Goal: Task Accomplishment & Management: Manage account settings

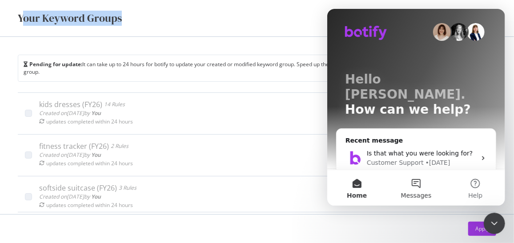
click at [412, 188] on button "Messages" at bounding box center [415, 188] width 59 height 36
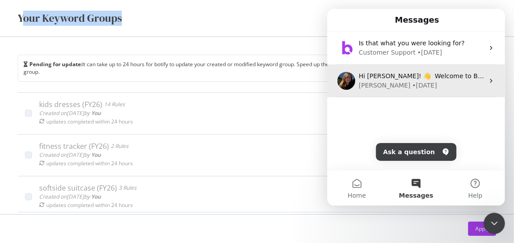
click at [421, 84] on div "[PERSON_NAME] • [DATE]" at bounding box center [420, 85] width 125 height 9
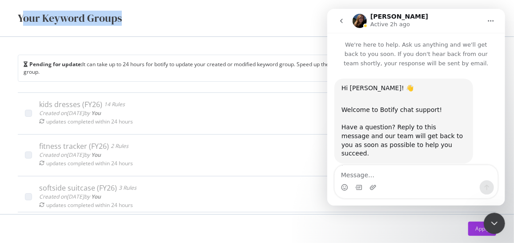
scroll to position [7, 0]
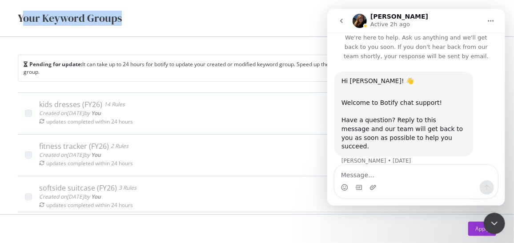
click at [367, 173] on textarea "Message…" at bounding box center [415, 172] width 163 height 15
click at [354, 173] on textarea "Message…" at bounding box center [415, 172] width 163 height 15
click at [443, 60] on button "Force update" at bounding box center [467, 67] width 48 height 14
click at [354, 173] on textarea "Message…" at bounding box center [415, 172] width 163 height 15
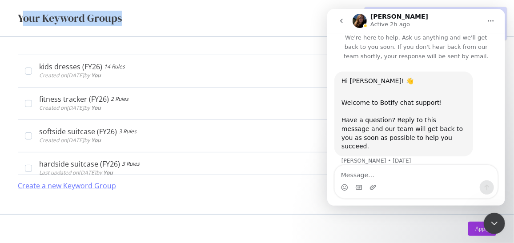
scroll to position [0, 0]
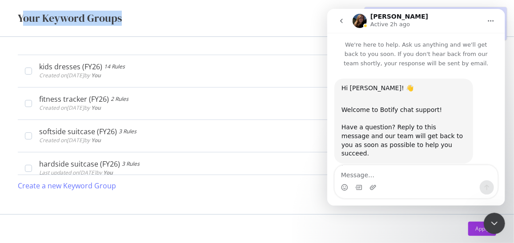
click at [232, 21] on div "Your Keyword Groups" at bounding box center [257, 18] width 478 height 15
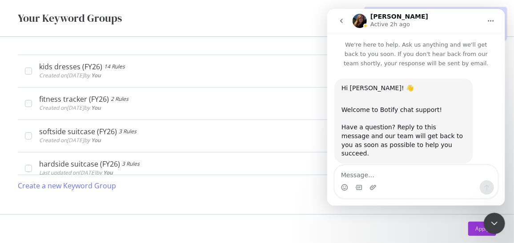
click at [232, 21] on div "Your Keyword Groups" at bounding box center [257, 18] width 478 height 15
click at [357, 176] on textarea "Message…" at bounding box center [415, 172] width 163 height 15
click at [495, 217] on div "Close Intercom Messenger" at bounding box center [493, 222] width 21 height 21
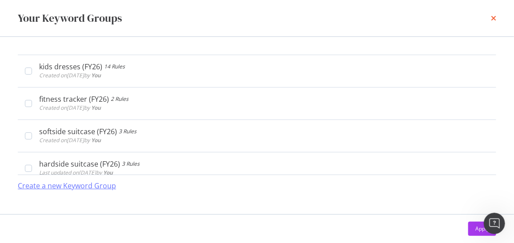
scroll to position [7, 0]
click at [492, 16] on icon "times" at bounding box center [493, 18] width 5 height 7
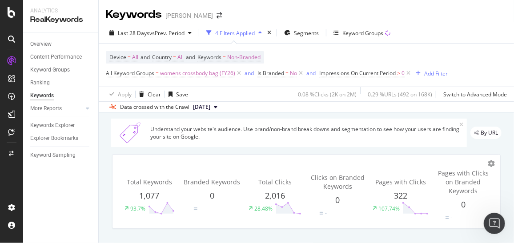
click at [494, 220] on icon "Open Intercom Messenger" at bounding box center [494, 223] width 6 height 7
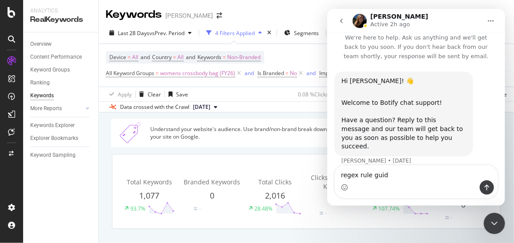
type textarea "regex rule guide"
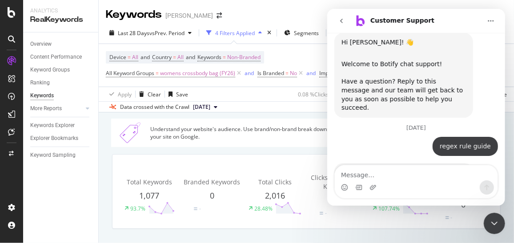
click at [493, 219] on icon "Close Intercom Messenger" at bounding box center [493, 223] width 11 height 11
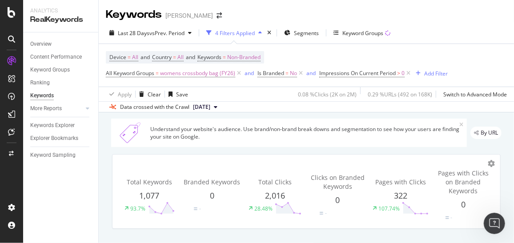
click at [14, 35] on div at bounding box center [11, 39] width 14 height 14
click at [11, 37] on icon at bounding box center [11, 39] width 7 height 7
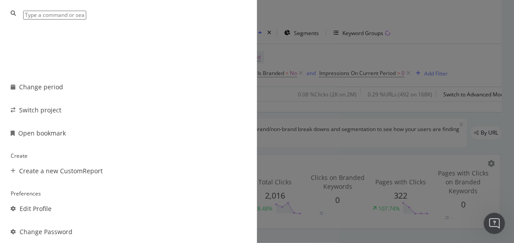
scroll to position [86, 0]
click at [462, 50] on div "Other Change period Switch project Open bookmark Create Create a new CustomRepo…" at bounding box center [257, 121] width 514 height 243
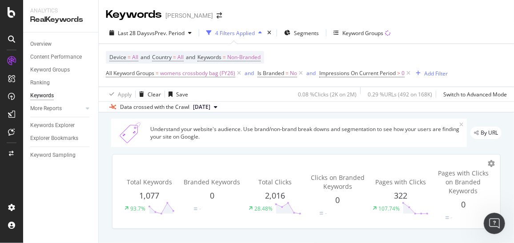
click at [490, 216] on div "Open Intercom Messenger" at bounding box center [493, 222] width 29 height 29
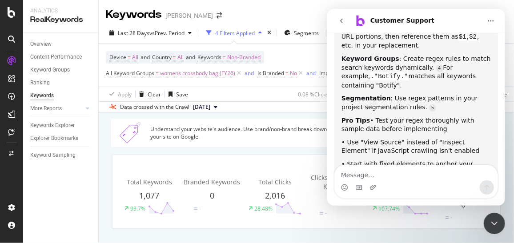
scroll to position [476, 0]
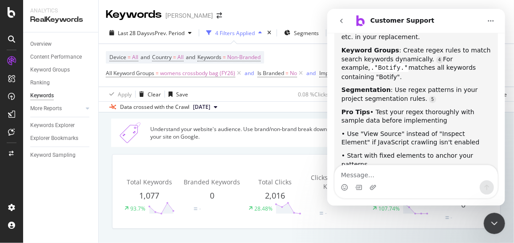
click at [365, 177] on textarea "Message…" at bounding box center [415, 172] width 163 height 15
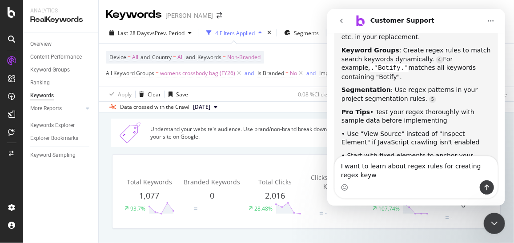
scroll to position [485, 0]
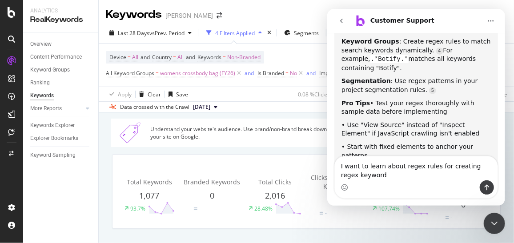
click at [478, 165] on textarea "I want to learn about regex rules for creating regex keyword" at bounding box center [415, 168] width 163 height 24
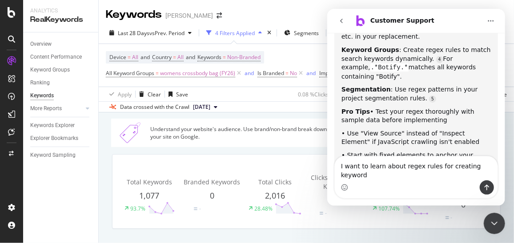
click at [487, 176] on textarea "I want to learn about regex rules for creating keyword" at bounding box center [415, 168] width 163 height 24
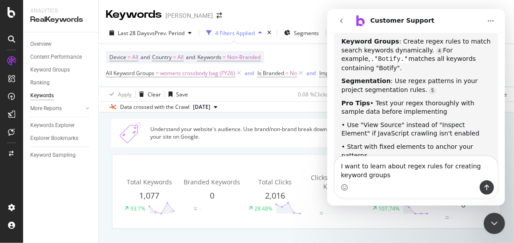
type textarea "I want to learn about regex rules for creating keyword groups"
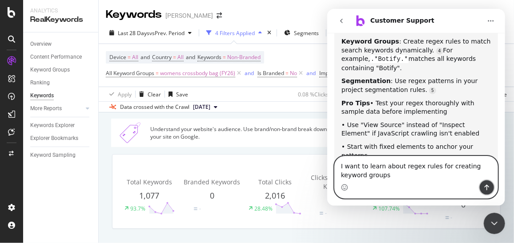
click at [486, 192] on button "Send a message…" at bounding box center [486, 187] width 14 height 14
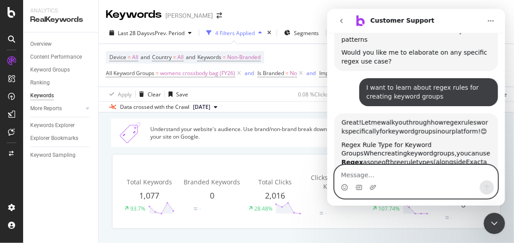
scroll to position [608, 0]
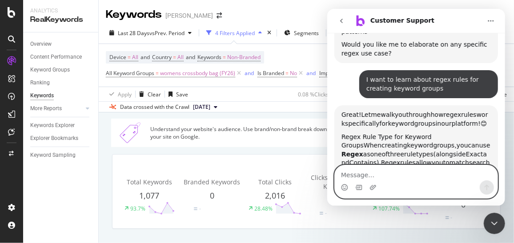
click at [367, 174] on textarea "Message…" at bounding box center [415, 172] width 163 height 15
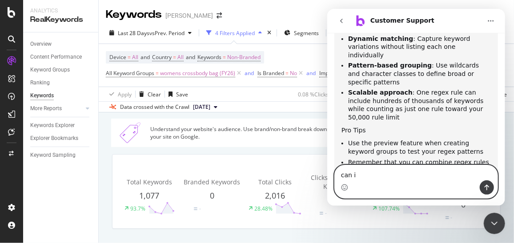
scroll to position [868, 0]
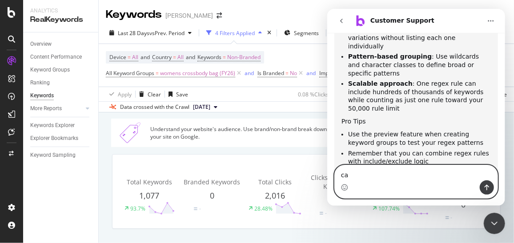
type textarea "c"
click at [347, 176] on textarea "Message…" at bounding box center [415, 172] width 163 height 15
type textarea "H"
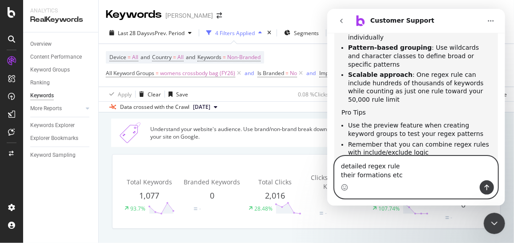
type textarea "detailed regex rule their formations etc."
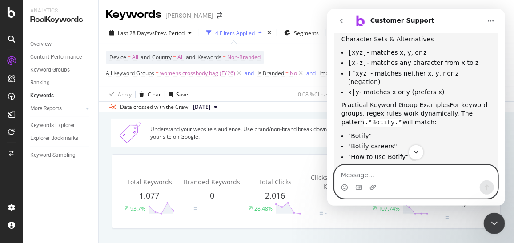
scroll to position [1303, 0]
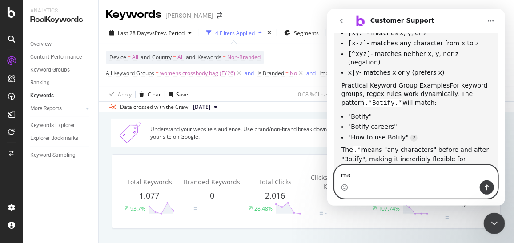
type textarea "m"
type textarea "either t or nothing?"
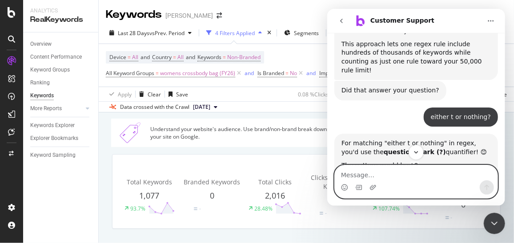
scroll to position [1429, 0]
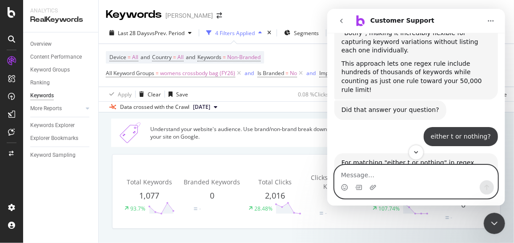
click at [358, 172] on textarea "Message…" at bounding box center [415, 172] width 163 height 15
type textarea "w"
type textarea "can u share a detailed list of regex quantifier?"
click at [481, 183] on button "Send a message…" at bounding box center [486, 187] width 14 height 14
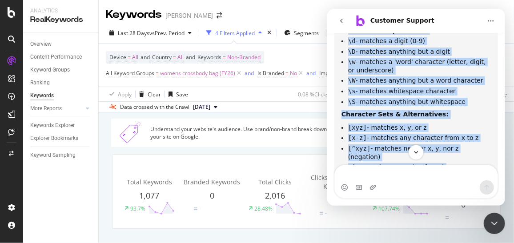
scroll to position [1873, 0]
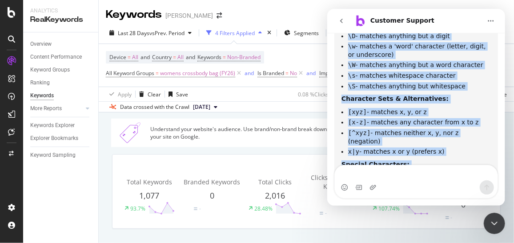
drag, startPoint x: 342, startPoint y: 55, endPoint x: 404, endPoint y: 136, distance: 101.9
click at [404, 136] on div "Based on our platform's regex support, here are the quantifier-related function…" at bounding box center [415, 129] width 149 height 306
copy div "Based on our platform's regex support, here are the quantifier-related function…"
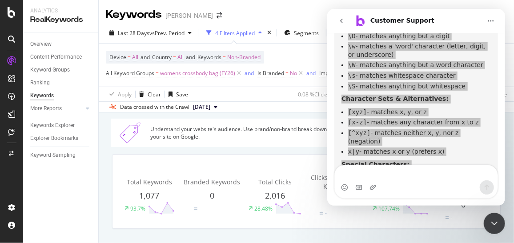
click at [495, 218] on icon "Close Intercom Messenger" at bounding box center [493, 223] width 11 height 11
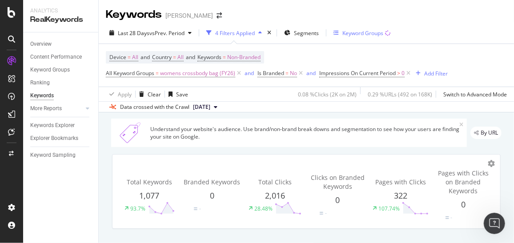
click at [355, 29] on div "Keyword Groups" at bounding box center [362, 33] width 41 height 8
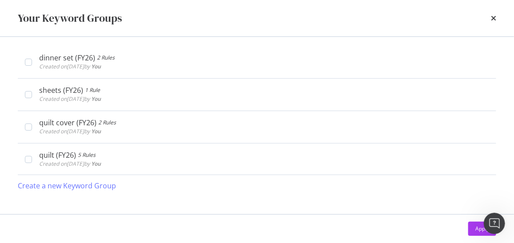
scroll to position [0, 0]
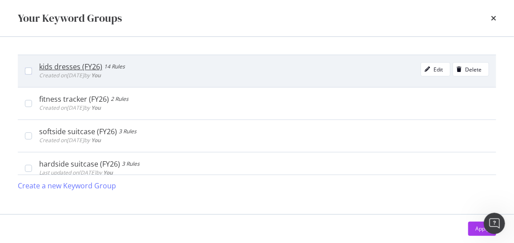
click at [68, 64] on div "kids dresses (FY26)" at bounding box center [70, 66] width 63 height 9
click at [433, 67] on div "Edit" at bounding box center [437, 70] width 9 height 8
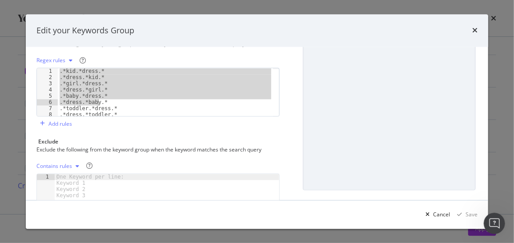
scroll to position [38, 0]
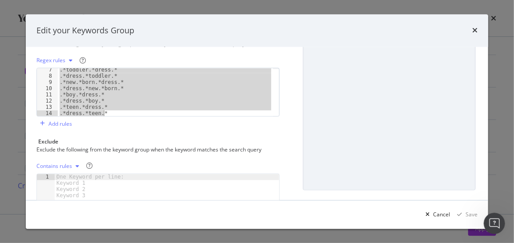
drag, startPoint x: 60, startPoint y: 71, endPoint x: 136, endPoint y: 139, distance: 102.0
click at [136, 139] on div "Name (required) kids dresses (FY26) Description Rules Include Add the following…" at bounding box center [161, 85] width 250 height 303
type textarea ".*teen.*dress.* .*dress.*teen.*"
click at [442, 210] on div "Cancel" at bounding box center [436, 214] width 28 height 13
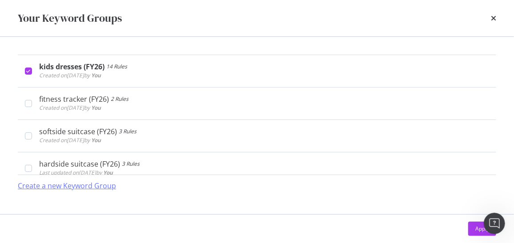
click at [96, 187] on div "Create a new Keyword Group" at bounding box center [67, 186] width 98 height 10
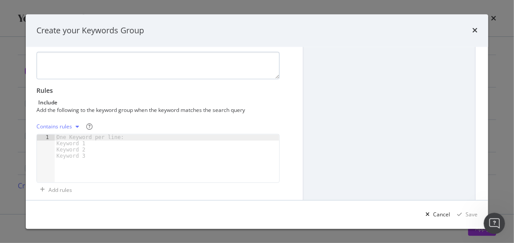
scroll to position [62, 0]
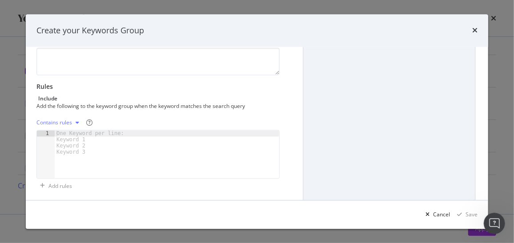
type input "kids t/shirts (FY26)"
click at [76, 122] on icon "modal" at bounding box center [78, 122] width 4 height 5
click at [62, 163] on div "Regex rules" at bounding box center [62, 167] width 29 height 8
click at [56, 131] on div "modal" at bounding box center [167, 161] width 224 height 61
paste textarea ".*dress.*teen.*"
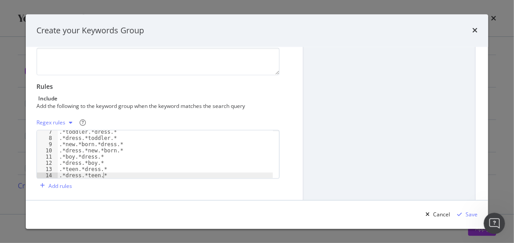
scroll to position [0, 0]
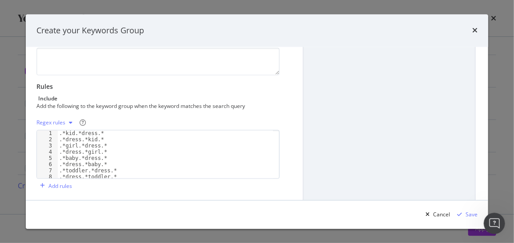
click at [93, 131] on div ".*kid.*dress.* .*dress.*kid.* .*girl.*dress.* .*dress.*girl.* .*baby.*dress.* .…" at bounding box center [165, 161] width 216 height 61
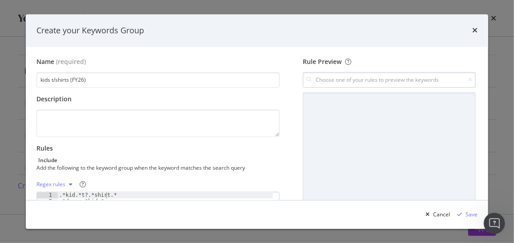
type textarea ".*kid.*t?.*shirt.*"
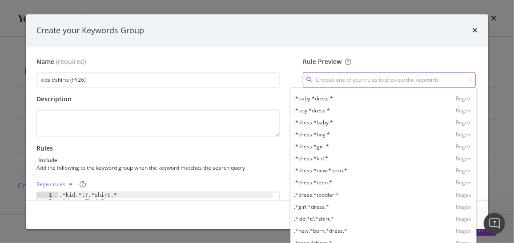
click at [333, 80] on input "modal" at bounding box center [389, 80] width 173 height 16
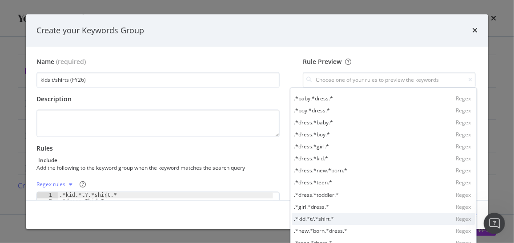
click at [305, 215] on div ".*kid.*t?.*shirt.*" at bounding box center [314, 219] width 40 height 8
type input ".*kid.*t?.*shirt.*"
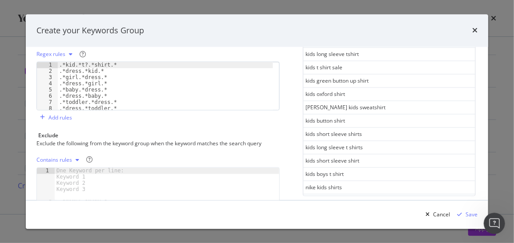
scroll to position [170, 0]
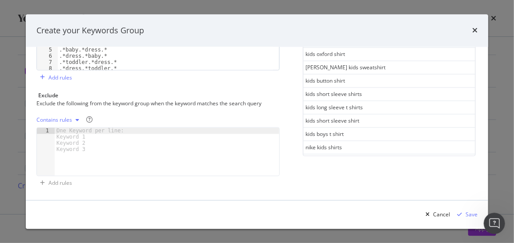
click at [364, 156] on div "See more keywords" at bounding box center [388, 160] width 49 height 8
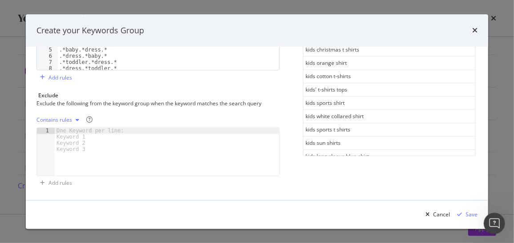
click at [365, 165] on div "See more keywords" at bounding box center [388, 169] width 49 height 8
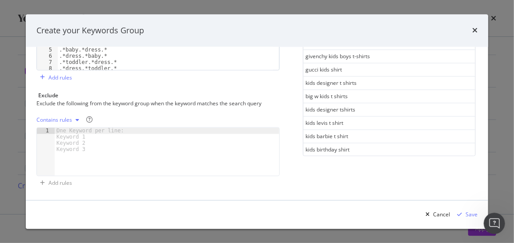
scroll to position [1762, 0]
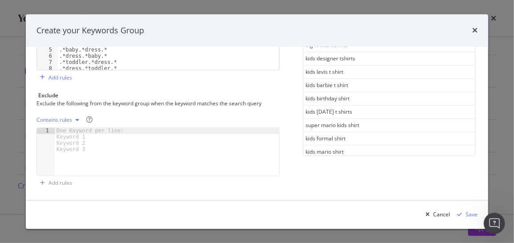
click at [364, 173] on div "See more keywords" at bounding box center [388, 178] width 49 height 10
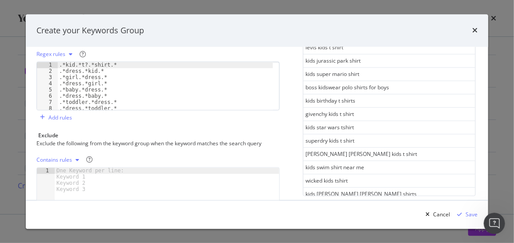
scroll to position [118, 0]
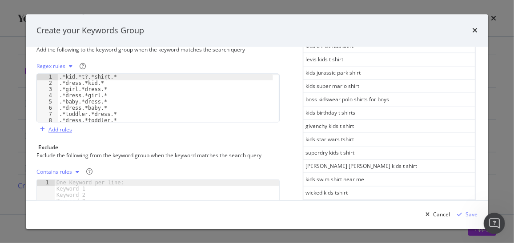
click at [64, 129] on div "Add rules" at bounding box center [60, 130] width 24 height 8
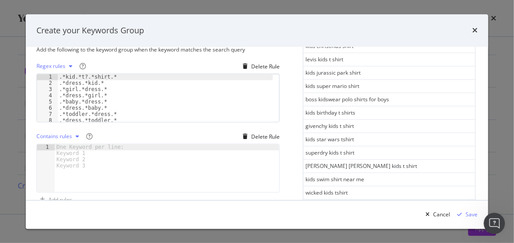
click at [74, 144] on div "One Keyword per line: Keyword 1 Keyword 2 Keyword 3" at bounding box center [92, 156] width 74 height 25
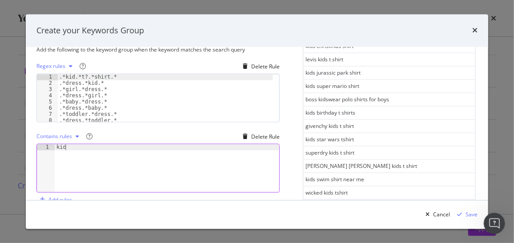
scroll to position [0, 0]
type textarea "k"
click at [72, 147] on div ".*kid,*polo.*" at bounding box center [167, 174] width 224 height 61
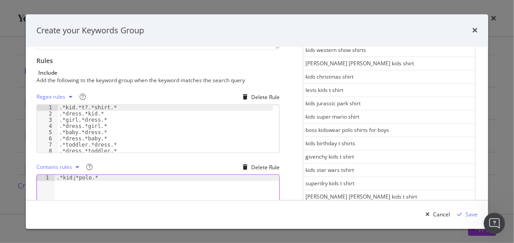
scroll to position [0, 0]
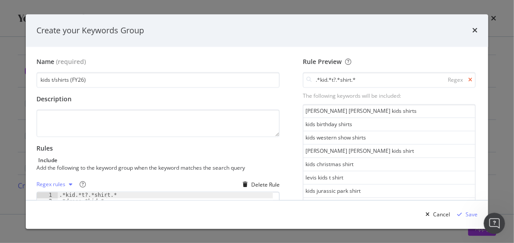
type textarea ".*kid.*polo.*"
click at [468, 78] on icon "modal" at bounding box center [470, 79] width 4 height 5
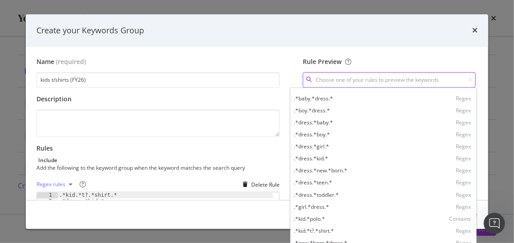
click at [424, 76] on input "modal" at bounding box center [389, 80] width 173 height 16
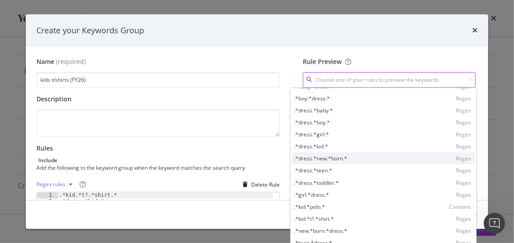
scroll to position [12, 0]
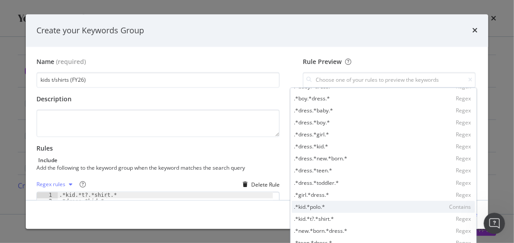
click at [332, 210] on div ".*kid.*polo.* Contains" at bounding box center [383, 207] width 183 height 12
type input ".*kid.*polo.*"
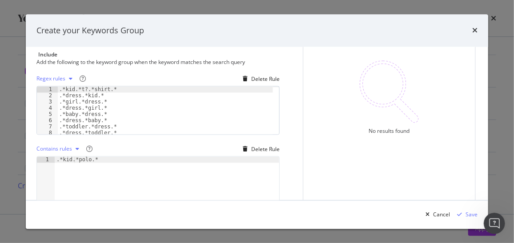
scroll to position [108, 0]
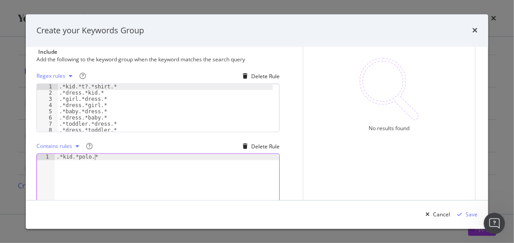
click at [102, 156] on div ".*kid.*polo.*" at bounding box center [167, 184] width 224 height 61
click at [74, 142] on div "Contains rules" at bounding box center [59, 146] width 46 height 13
click at [115, 137] on div "Regex rules Delete Rule .*kid.*t?.*shirt.* 1 2 3 4 5 6 7 8 9 .*kid.*t?.*shirt.*…" at bounding box center [157, 143] width 243 height 148
drag, startPoint x: 98, startPoint y: 156, endPoint x: 57, endPoint y: 156, distance: 40.4
click at [57, 156] on div ".*kid.*polo.*" at bounding box center [167, 184] width 224 height 61
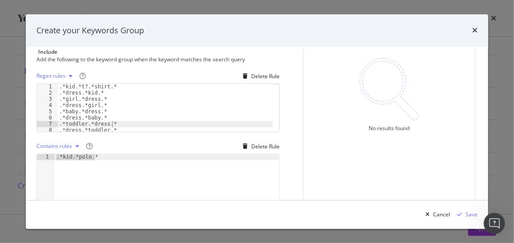
click at [118, 126] on div ".*kid.*t?.*shirt.* .*dress.*kid.* .*girl.*dress.* .*dress.*girl.* .*baby.*dress…" at bounding box center [165, 114] width 216 height 61
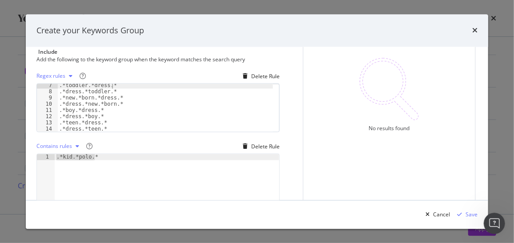
scroll to position [124, 0]
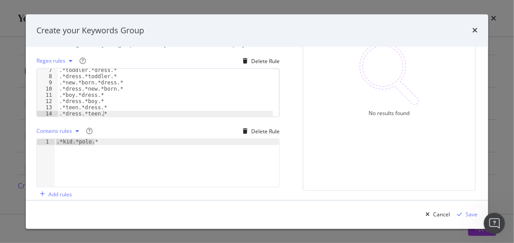
click at [111, 112] on div ".*toddler.*dress.* .*dress.*toddler.* .*new.*born.*dress.* .*dress.*new.*born.*…" at bounding box center [165, 98] width 216 height 61
type textarea ".*dress.*teen.*"
paste textarea ".*kid.*polo.*"
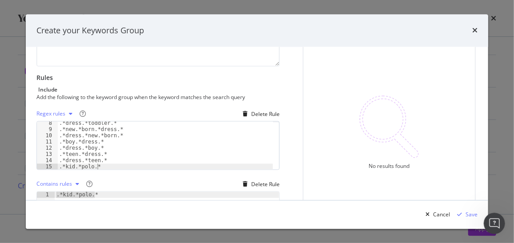
scroll to position [0, 0]
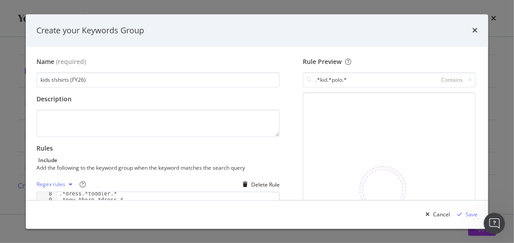
type textarea ".*kid.*polo.*"
click at [344, 83] on input ".*kid.*polo.*" at bounding box center [389, 80] width 173 height 16
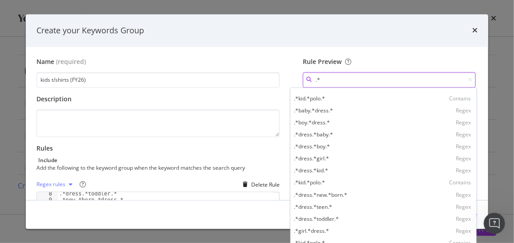
type input "."
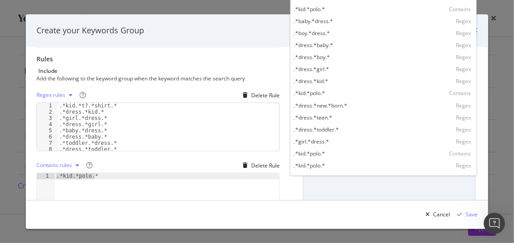
scroll to position [89, 0]
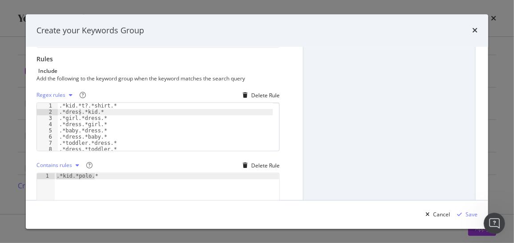
click at [79, 112] on div ".*kid.*t?.*shirt.* .*dress.*kid.* .*girl.*dress.* .*dress.*girl.* .*baby.*dress…" at bounding box center [165, 133] width 216 height 61
click at [96, 116] on div ".*kid.*t?.*shirt.* .*t?.*shirt.*kid.* .*girl.*dress.* .*dress.*girl.* .*baby.*d…" at bounding box center [165, 133] width 216 height 61
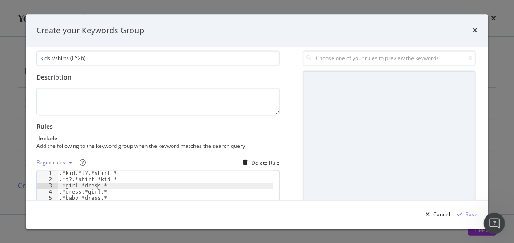
scroll to position [0, 0]
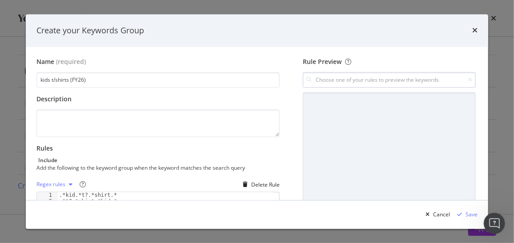
type textarea ".*girl.*dress.*"
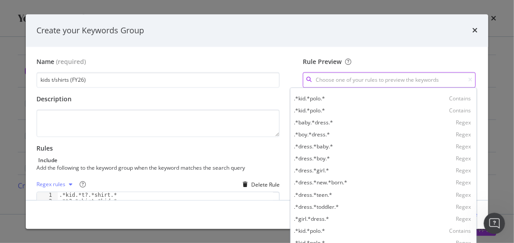
click at [317, 79] on input "modal" at bounding box center [389, 80] width 173 height 16
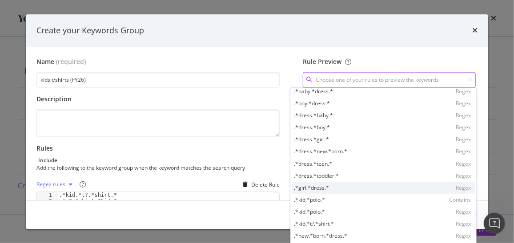
scroll to position [48, 0]
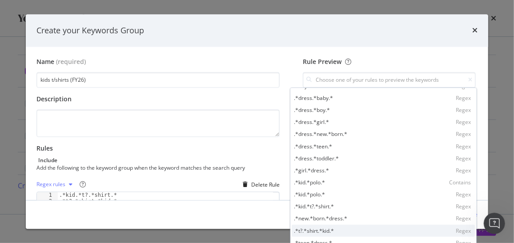
click at [309, 225] on div ".*t?.*shirt.*kid.* Regex" at bounding box center [383, 231] width 183 height 12
type input ".*t?.*shirt.*kid.*"
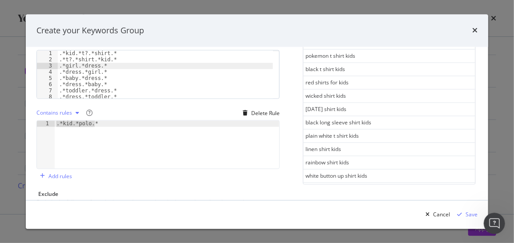
scroll to position [144, 0]
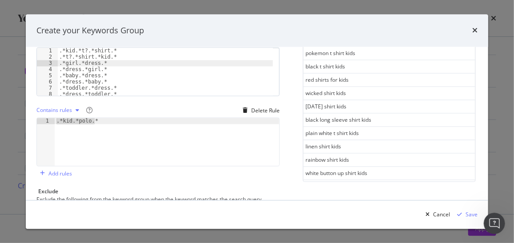
click at [288, 141] on div "Name (required) kids t/shirts (FY26) Description Rules Include Add the followin…" at bounding box center [256, 99] width 441 height 373
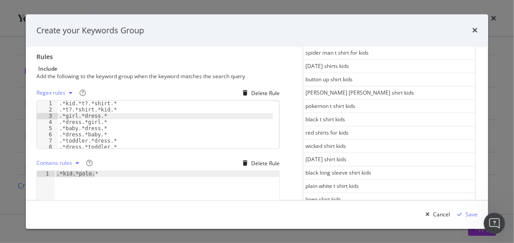
scroll to position [80, 0]
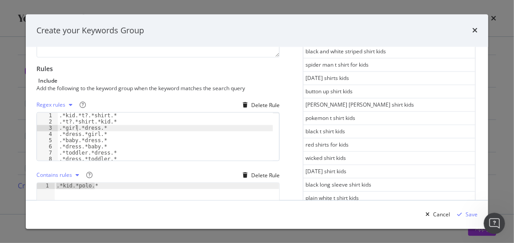
click at [76, 128] on div ".*kid.*t?.*shirt.* .*t?.*shirt.*kid.* .*girl.*dress.* .*dress.*girl.* .*baby.*d…" at bounding box center [165, 143] width 216 height 61
click at [81, 128] on div ".*kid.*t?.*shirt.* .*t?.*shirt.*kid.* .*girl.*dress.* .*dress.*girl.* .*baby.*d…" at bounding box center [165, 143] width 216 height 61
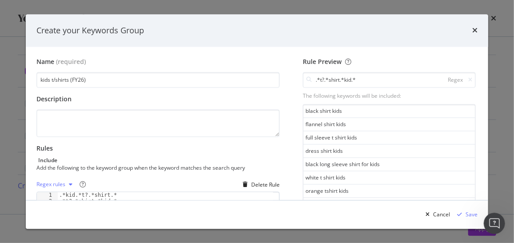
scroll to position [0, 0]
type textarea ".*girl.*t?.*shirt.*"
click at [468, 81] on icon "modal" at bounding box center [470, 79] width 4 height 5
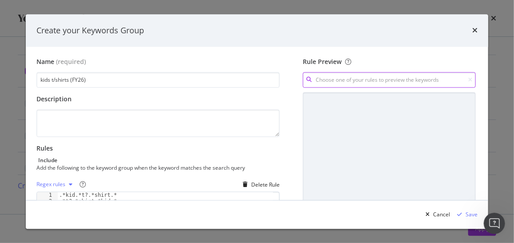
click at [399, 83] on input "modal" at bounding box center [389, 80] width 173 height 16
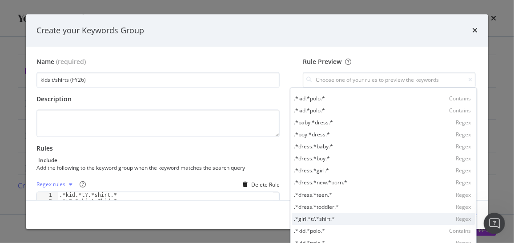
click at [337, 216] on div ".*girl.*t?.*shirt.* Regex" at bounding box center [383, 219] width 183 height 12
type input ".*girl.*t?.*shirt.*"
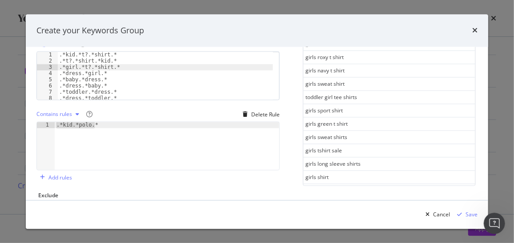
scroll to position [157, 0]
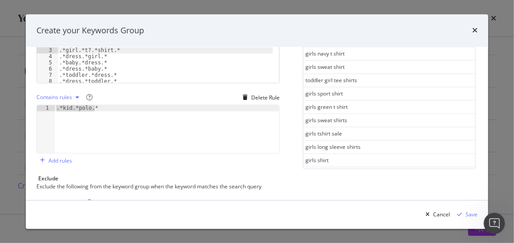
click at [366, 169] on div "See more keywords" at bounding box center [388, 173] width 49 height 8
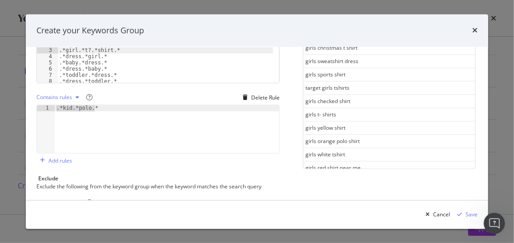
scroll to position [1105, 0]
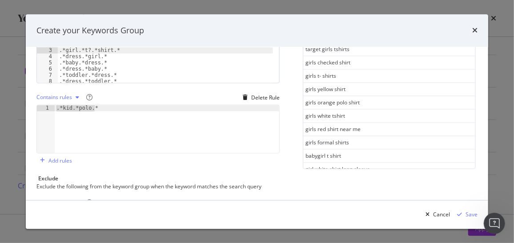
click at [367, 178] on div "See more keywords" at bounding box center [388, 182] width 49 height 8
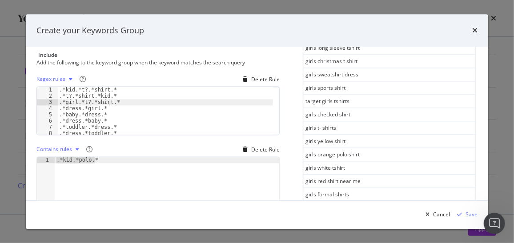
scroll to position [0, 3]
click at [79, 109] on div ".*kid.*t?.*shirt.* .*t?.*shirt.*kid.* .*girl.*t?.*shirt.* .*dress.*girl.* .*bab…" at bounding box center [165, 117] width 216 height 61
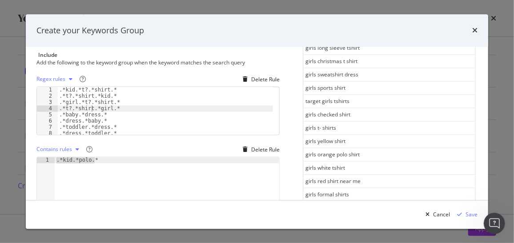
scroll to position [0, 2]
click at [97, 112] on div ".*kid.*t?.*shirt.* .*t?.*shirt.*kid.* .*girl.*t?.*shirt.* .*t?.*shirt.*girl.* .…" at bounding box center [165, 117] width 216 height 61
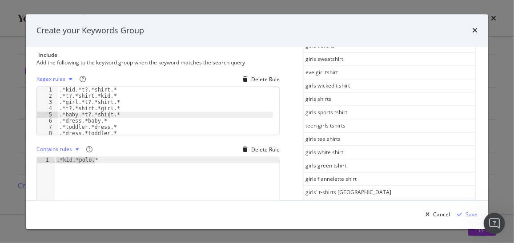
scroll to position [0, 0]
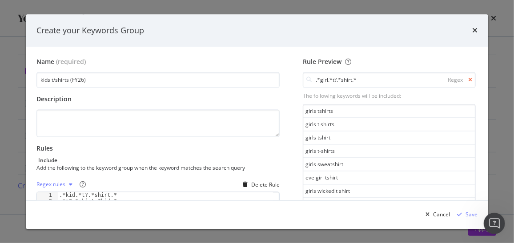
type textarea ".*baby.*t?.*shirt.*"
click at [468, 80] on icon "modal" at bounding box center [470, 79] width 4 height 5
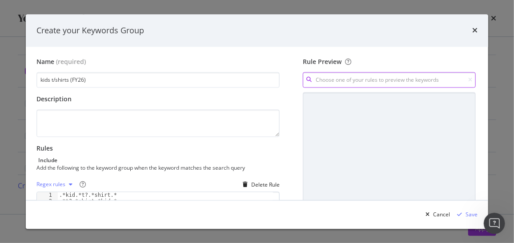
click at [426, 77] on input "modal" at bounding box center [389, 80] width 173 height 16
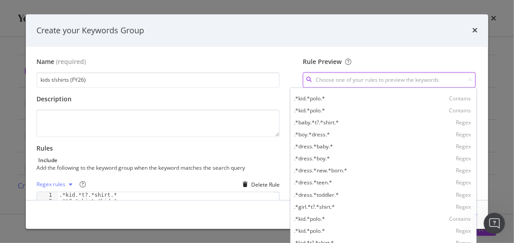
click at [403, 75] on input "modal" at bounding box center [389, 80] width 173 height 16
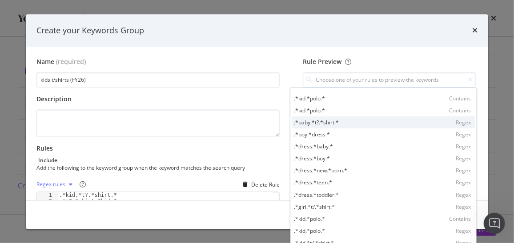
click at [384, 120] on div ".*baby.*t?.*shirt.* Regex" at bounding box center [383, 122] width 183 height 12
type input ".*baby.*t?.*shirt.*"
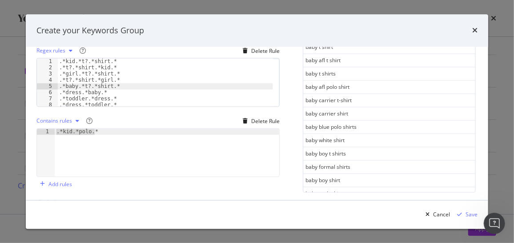
scroll to position [447, 0]
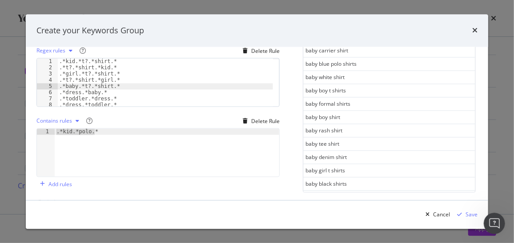
click at [372, 192] on div "See more keywords" at bounding box center [388, 196] width 49 height 8
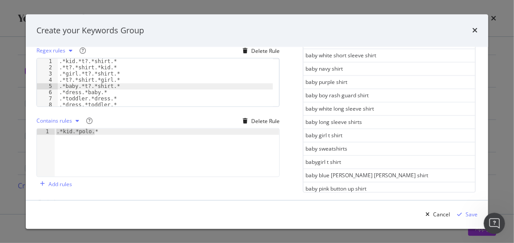
scroll to position [1105, 0]
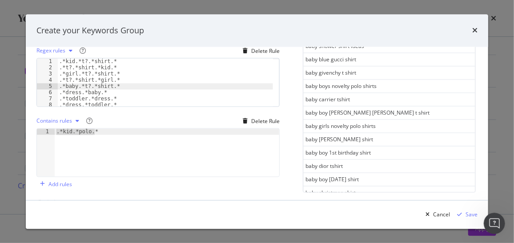
click at [364, 201] on div "See more keywords" at bounding box center [388, 205] width 49 height 8
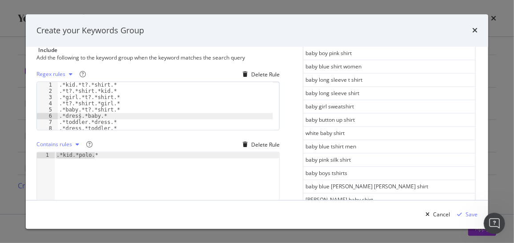
scroll to position [0, 3]
click at [79, 113] on div ".*kid.*t?.*shirt.* .*t?.*shirt.*kid.* .*girl.*t?.*shirt.* .*t?.*shirt.*girl.* .…" at bounding box center [165, 112] width 216 height 61
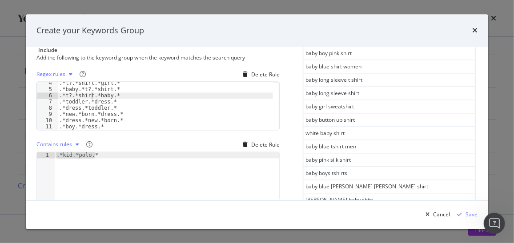
scroll to position [20, 0]
click at [105, 101] on div ".*t?.*shirt.*girl.* .*baby.*t?.*shirt.* .*t?.*shirt.*baby.* .*toddler.*dress.* …" at bounding box center [165, 110] width 216 height 61
click at [79, 107] on div ".*t?.*shirt.*girl.* .*baby.*t?.*shirt.* .*t?.*shirt.*baby.* .*toddler.*t?.*shir…" at bounding box center [165, 110] width 216 height 61
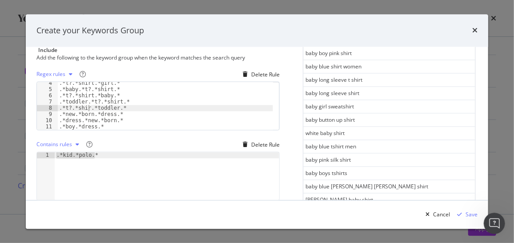
scroll to position [0, 2]
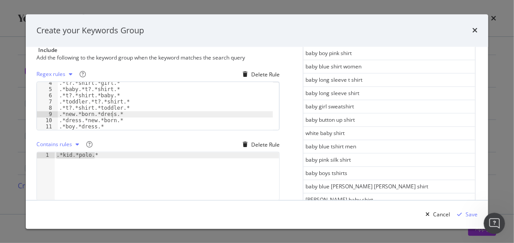
click at [111, 114] on div ".*t?.*shirt.*girl.* .*baby.*t?.*shirt.* .*t?.*shirt.*baby.* .*toddler.*t?.*shir…" at bounding box center [165, 110] width 216 height 61
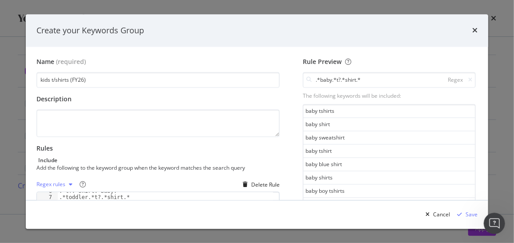
scroll to position [0, 0]
type textarea ".*new.*born.*t?.*shirt.*"
click at [468, 80] on icon "modal" at bounding box center [470, 79] width 4 height 5
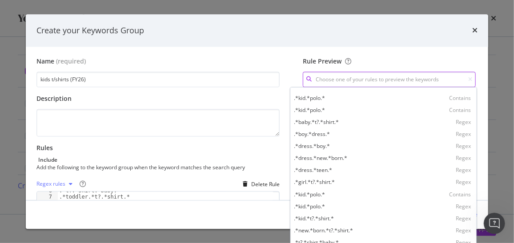
click at [379, 76] on input "modal" at bounding box center [389, 80] width 173 height 16
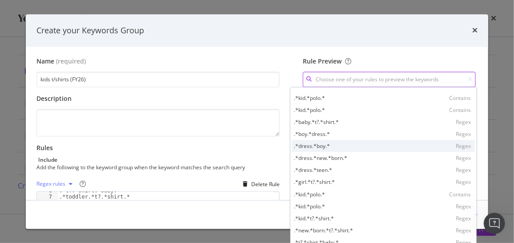
scroll to position [6, 0]
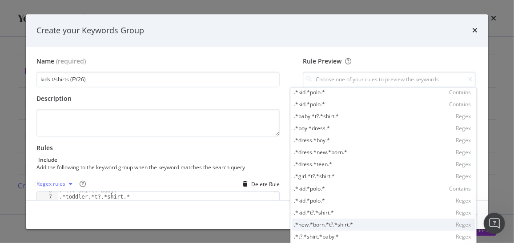
click at [336, 220] on div ".*new.*born.*t?.*shirt.* Regex" at bounding box center [383, 225] width 183 height 12
type input ".*new.*born.*t?.*shirt.*"
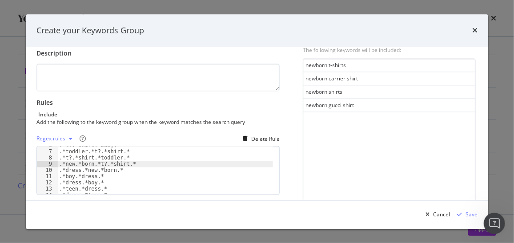
scroll to position [59, 0]
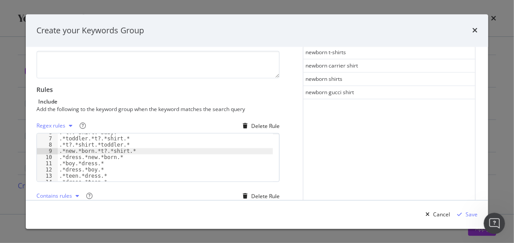
click at [78, 158] on div ".*t?.*shirt.*baby.* .*toddler.*t?.*shirt.* .*t?.*shirt.*toddler.* .*new.*born.*…" at bounding box center [165, 160] width 216 height 61
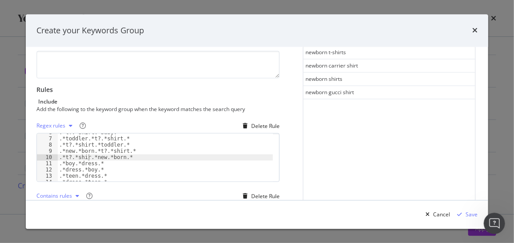
scroll to position [0, 2]
click at [73, 163] on div ".*t?.*shirt.*baby.* .*toddler.*t?.*shirt.* .*t?.*shirt.*toddler.* .*new.*born.*…" at bounding box center [165, 160] width 216 height 61
click at [79, 161] on div ".*t?.*shirt.*toddler.* .*new.*born.*t?.*shirt.* .*t?.*shirt.*new.*born.* .*boy.…" at bounding box center [165, 163] width 216 height 61
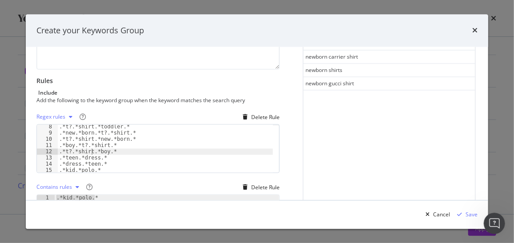
scroll to position [44, 0]
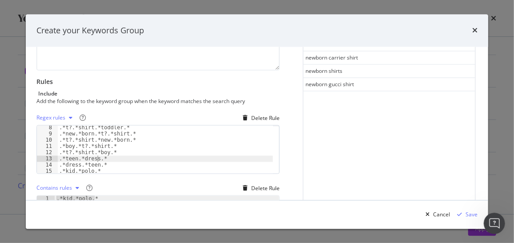
click at [96, 158] on div ".*t?.*shirt.*toddler.* .*new.*born.*t?.*shirt.* .*t?.*shirt.*new.*born.* .*boy.…" at bounding box center [165, 155] width 216 height 61
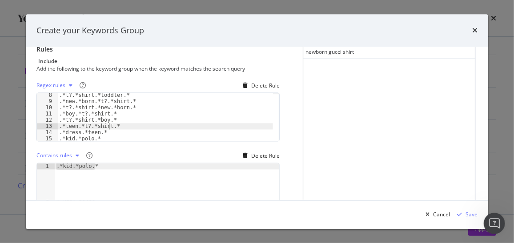
scroll to position [99, 0]
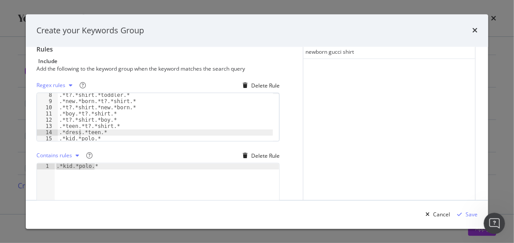
click at [78, 132] on div ".*t?.*shirt.*toddler.* .*new.*born.*t?.*shirt.* .*t?.*shirt.*new.*born.* .*boy.…" at bounding box center [165, 122] width 216 height 61
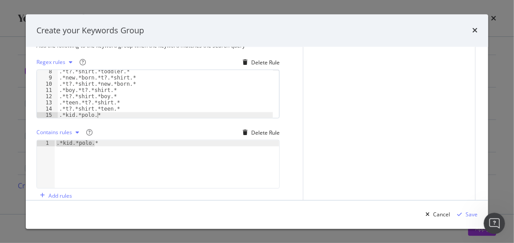
scroll to position [45, 0]
click at [108, 113] on div ".*t?.*shirt.*toddler.* .*new.*born.*t?.*shirt.* .*t?.*shirt.*new.*born.* .*boy.…" at bounding box center [165, 99] width 216 height 61
type textarea "."
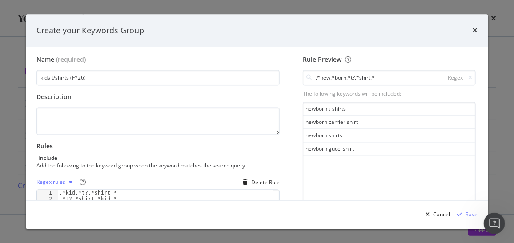
scroll to position [1, 0]
type textarea ".*t?.*shirt.*teen.*"
click at [468, 78] on icon "modal" at bounding box center [470, 78] width 4 height 5
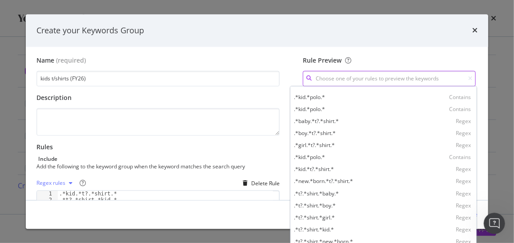
click at [414, 78] on input "modal" at bounding box center [389, 79] width 173 height 16
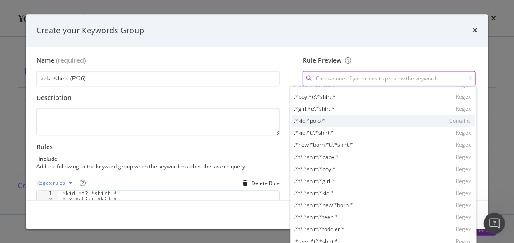
scroll to position [36, 0]
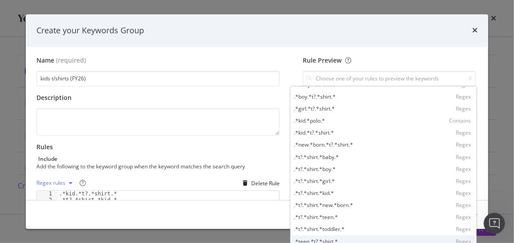
click at [336, 236] on div ".*teen.*t?.*shirt.* Regex" at bounding box center [383, 241] width 183 height 12
type input ".*teen.*t?.*shirt.*"
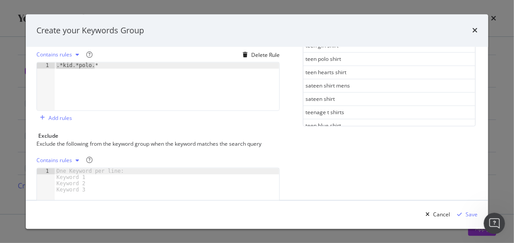
scroll to position [199, 0]
click at [261, 53] on div "Delete Rule" at bounding box center [265, 56] width 28 height 8
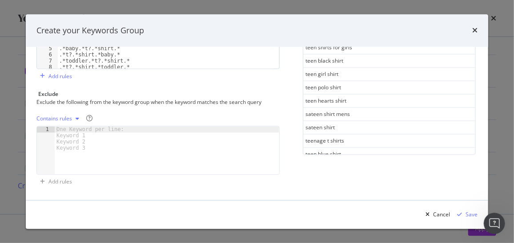
scroll to position [128, 0]
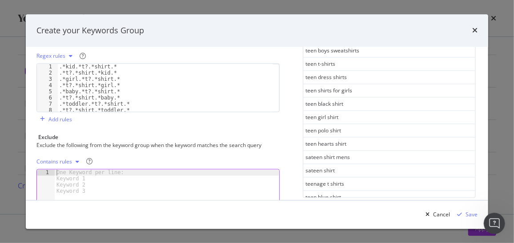
click at [76, 173] on div "One Keyword per line: Keyword 1 Keyword 2 Keyword 3" at bounding box center [92, 181] width 74 height 25
type textarea "woman"
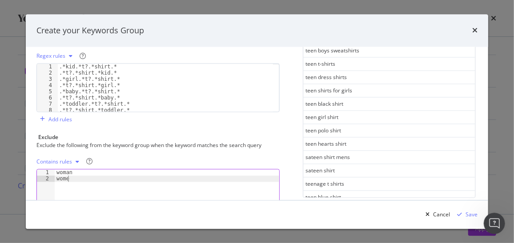
type textarea "women"
type textarea "[DEMOGRAPHIC_DATA]"
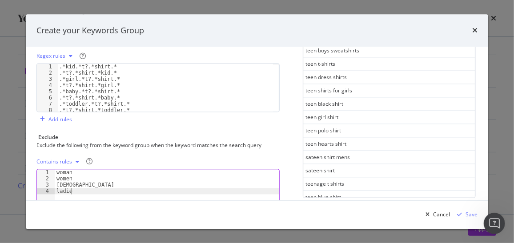
type textarea "[DEMOGRAPHIC_DATA]"
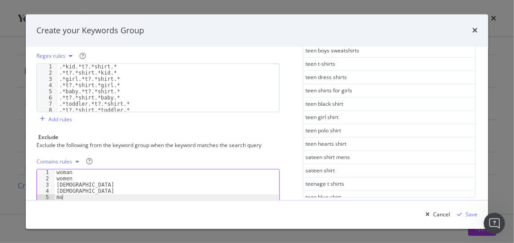
type textarea "man"
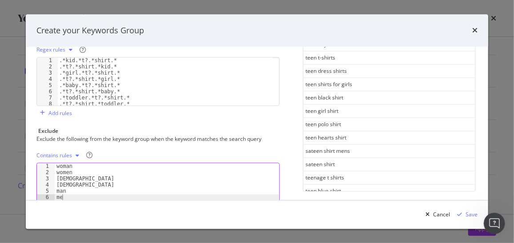
type textarea "men"
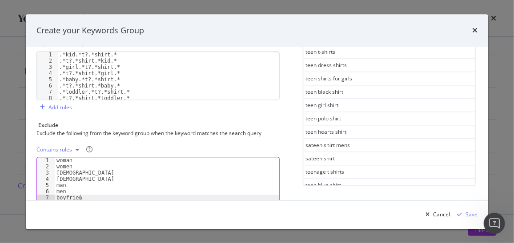
type textarea "boyfriend"
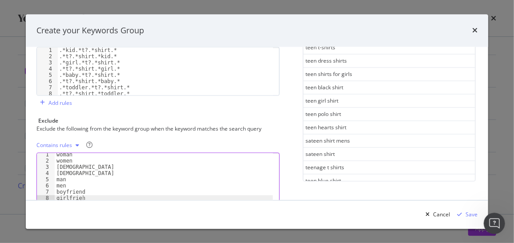
type textarea "girlfriend"
type textarea "adult"
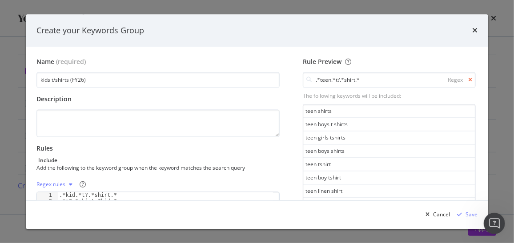
click at [468, 80] on icon "modal" at bounding box center [470, 79] width 4 height 5
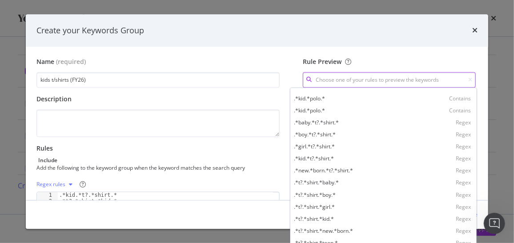
click at [428, 78] on input "modal" at bounding box center [389, 80] width 173 height 16
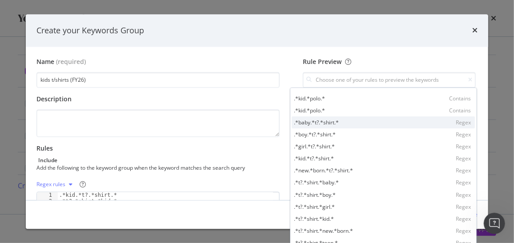
click at [390, 121] on div ".*baby.*t?.*shirt.* Regex" at bounding box center [383, 122] width 183 height 12
type input ".*baby.*t?.*shirt.*"
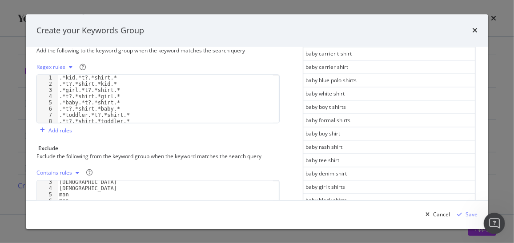
scroll to position [140, 0]
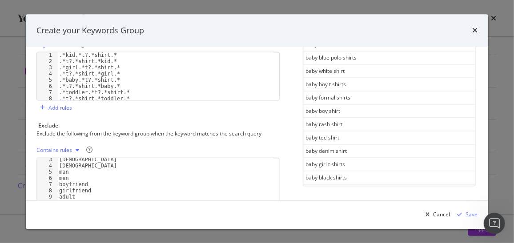
click at [364, 186] on div "See more keywords" at bounding box center [388, 190] width 49 height 8
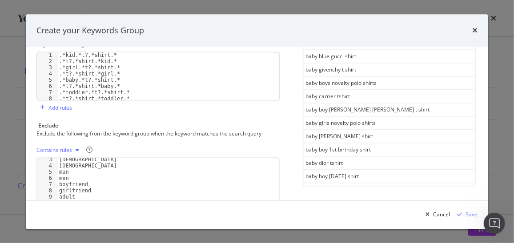
scroll to position [1102, 0]
click at [368, 198] on div "See more keywords" at bounding box center [388, 202] width 49 height 8
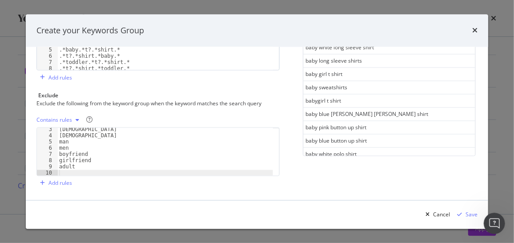
scroll to position [694, 0]
click at [72, 173] on div "[DEMOGRAPHIC_DATA] [DEMOGRAPHIC_DATA] man men boyfriend girlfriend adult" at bounding box center [165, 156] width 216 height 61
type textarea "p"
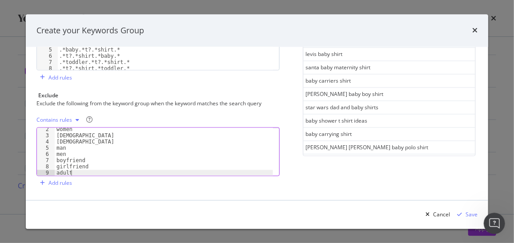
scroll to position [1282, 0]
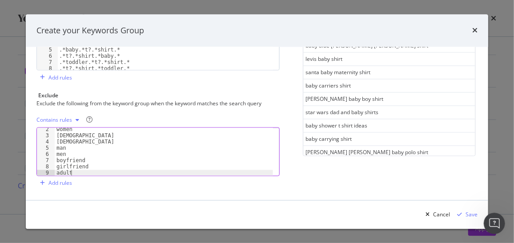
type textarea "adult"
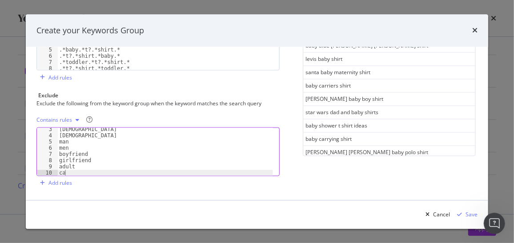
scroll to position [0, 0]
type textarea "carry"
type textarea "maternity"
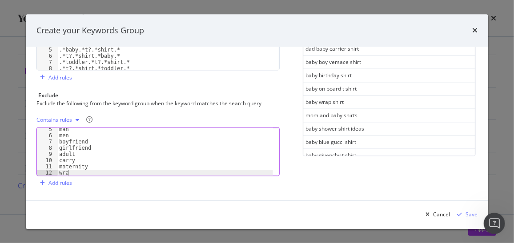
type textarea "wrap"
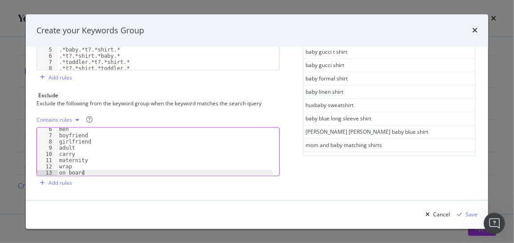
scroll to position [836, 0]
type textarea "on board"
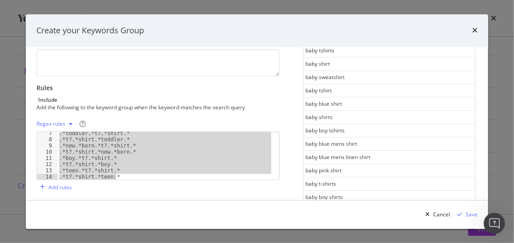
scroll to position [38, 0]
drag, startPoint x: 59, startPoint y: 132, endPoint x: 128, endPoint y: 222, distance: 113.1
click at [128, 222] on div "Create your Keywords Group Name (required) kids t/shirts (FY26) Description Rul…" at bounding box center [257, 121] width 462 height 215
type textarea ".*teen.*t?.*shirt.* .*t?.*shirt.*teen.*"
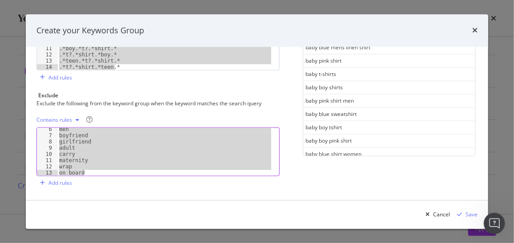
scroll to position [32, 0]
drag, startPoint x: 59, startPoint y: 128, endPoint x: 127, endPoint y: 208, distance: 104.3
click at [127, 208] on div "Create your Keywords Group Name (required) kids t/shirts (FY26) Description Rul…" at bounding box center [257, 121] width 462 height 215
type textarea "wrap on board"
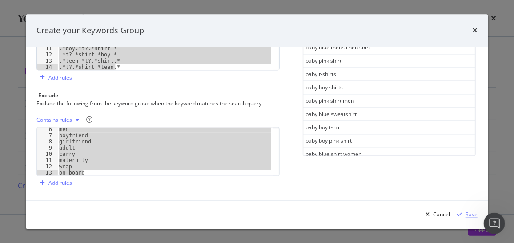
click at [469, 214] on div "Save" at bounding box center [471, 215] width 12 height 8
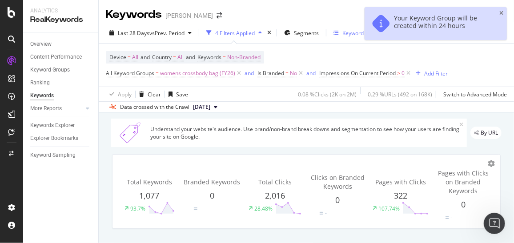
click at [346, 34] on div "Keyword Groups" at bounding box center [362, 33] width 41 height 8
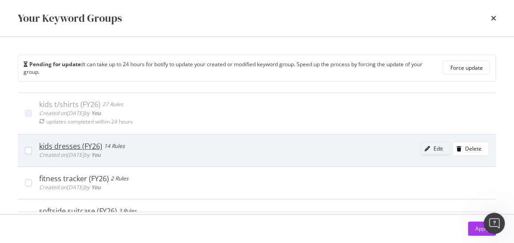
click at [435, 147] on button "Edit" at bounding box center [435, 149] width 30 height 14
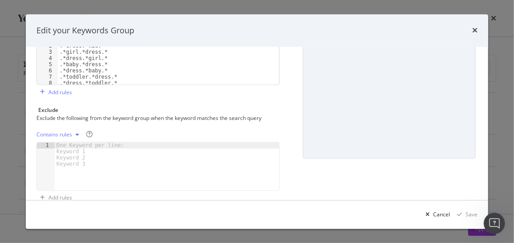
scroll to position [156, 0]
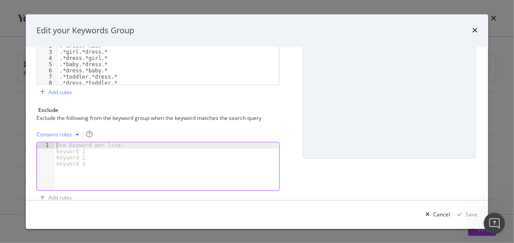
click at [59, 144] on div "One Keyword per line: Keyword 1 Keyword 2 Keyword 3" at bounding box center [92, 154] width 74 height 25
paste textarea "on board"
type textarea "on board"
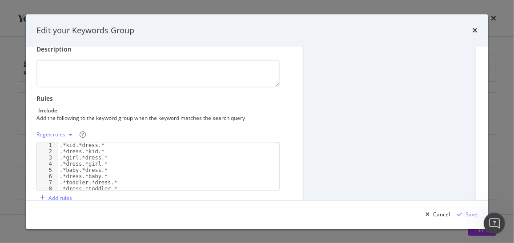
scroll to position [0, 0]
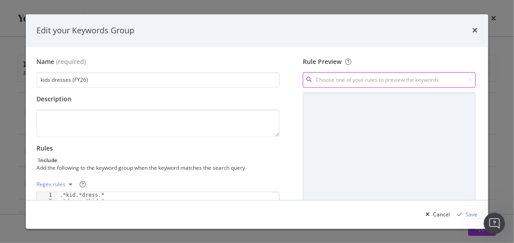
click at [365, 79] on input "modal" at bounding box center [389, 80] width 173 height 16
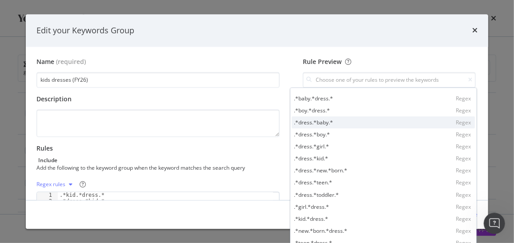
click at [350, 127] on div ".*dress.*baby.* Regex" at bounding box center [383, 122] width 183 height 12
type input ".*dress.*baby.*"
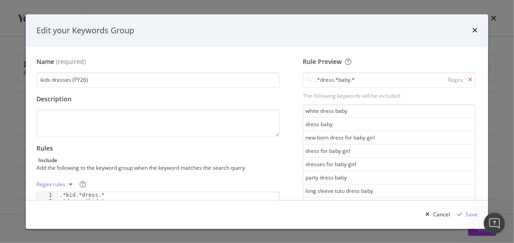
click at [468, 78] on icon "modal" at bounding box center [470, 79] width 4 height 5
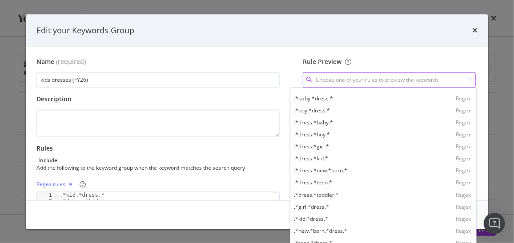
click at [413, 81] on input "modal" at bounding box center [389, 80] width 173 height 16
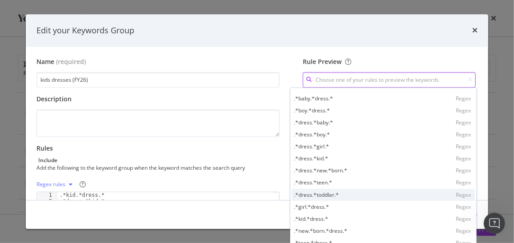
scroll to position [0, 0]
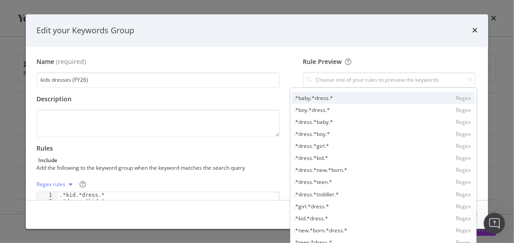
click at [315, 100] on div ".*baby.*dress.*" at bounding box center [313, 98] width 39 height 8
type input ".*baby.*dress.*"
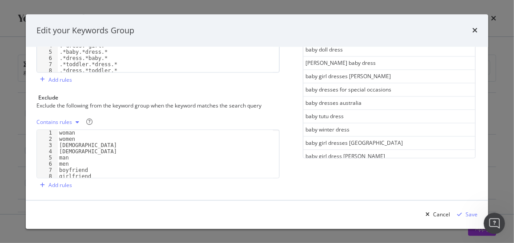
scroll to position [170, 0]
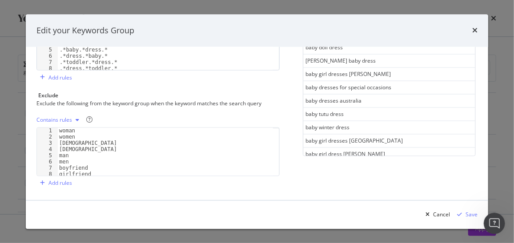
click at [87, 163] on div "woman women [DEMOGRAPHIC_DATA] [DEMOGRAPHIC_DATA] man men boyfriend girlfriend …" at bounding box center [165, 158] width 216 height 61
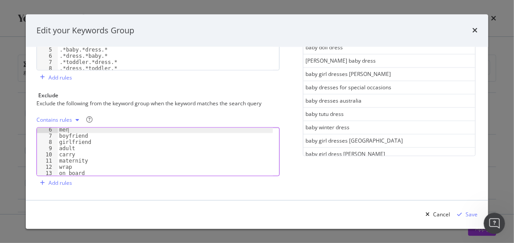
click at [95, 169] on div "men boyfriend girlfriend adult carry maternity wrap on board" at bounding box center [165, 157] width 216 height 61
type textarea "on board"
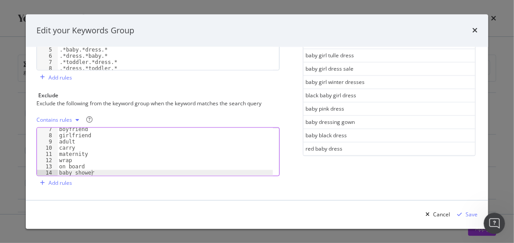
scroll to position [447, 0]
click at [370, 156] on div "See more keywords" at bounding box center [388, 160] width 49 height 8
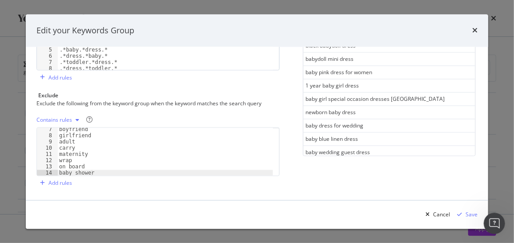
scroll to position [897, 0]
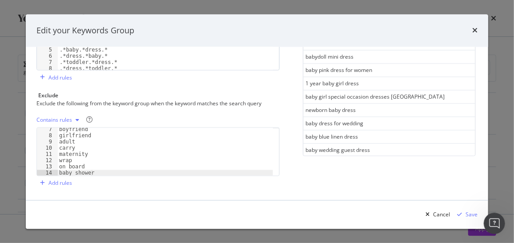
type textarea "on board"
click at [98, 168] on div "boyfriend girlfriend adult carry maternity wrap on board baby shower" at bounding box center [165, 156] width 216 height 61
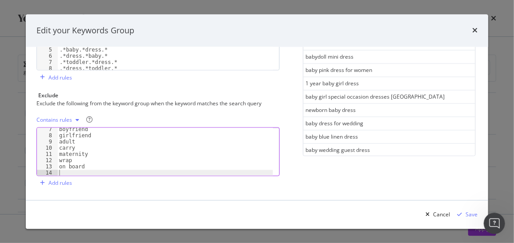
scroll to position [0, 0]
type textarea "b"
click at [99, 172] on div "boyfriend girlfriend adult carry maternity wrap on board baby shower" at bounding box center [165, 156] width 216 height 61
click at [92, 163] on div "boyfriend girlfriend adult carry maternity wrap on board baby shower" at bounding box center [165, 156] width 216 height 61
type textarea "on board"
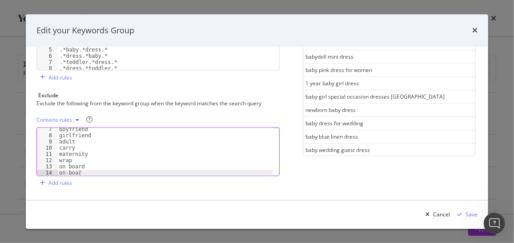
type textarea "on-board"
click at [92, 171] on div "adult carry maternity wrap on board on-board onboard baby shower" at bounding box center [165, 156] width 216 height 61
type textarea "baby shower"
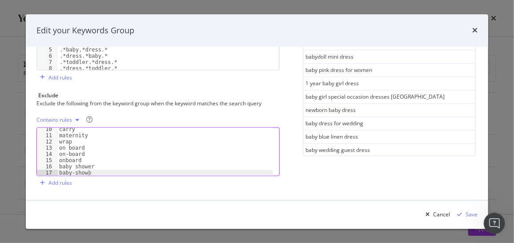
type textarea "baby-shower"
type textarea "babyshower"
type textarea "baby doll"
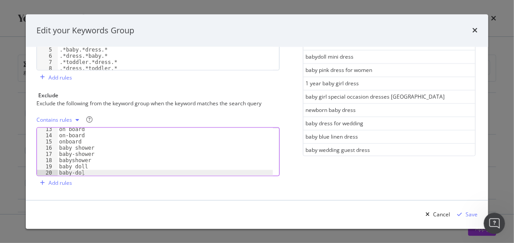
type textarea "baby-doll"
click at [89, 166] on div "woman women [DEMOGRAPHIC_DATA] [DEMOGRAPHIC_DATA] man men boyfriend girlfriend …" at bounding box center [165, 158] width 216 height 61
type textarea "boyfriend"
type textarea "boy friend"
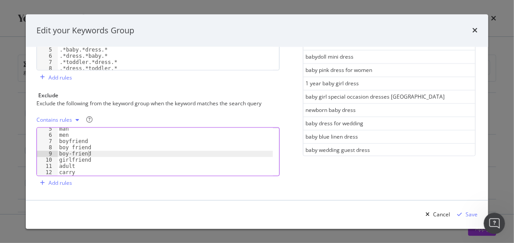
click at [92, 158] on div "man men boyfriend boy friend boy-friend girlfriend adult carry maternity" at bounding box center [165, 156] width 216 height 61
type textarea "girlfriend"
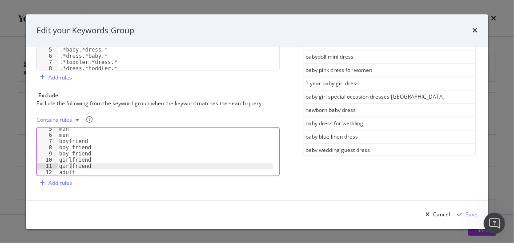
type textarea "girl friend"
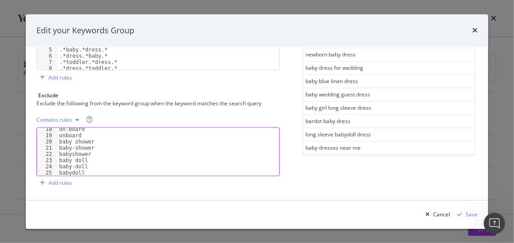
scroll to position [953, 0]
type textarea "girl-friend"
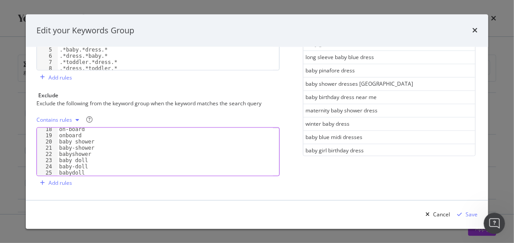
scroll to position [1105, 0]
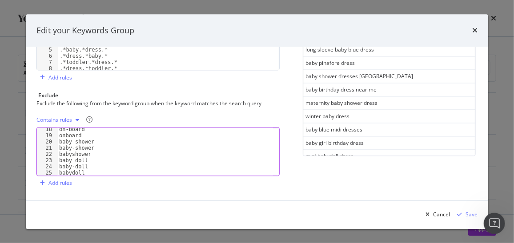
click at [364, 165] on div "See more keywords" at bounding box center [388, 169] width 49 height 8
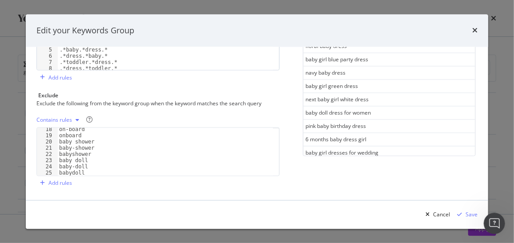
scroll to position [1762, 0]
click at [364, 174] on div "See more keywords" at bounding box center [388, 178] width 49 height 8
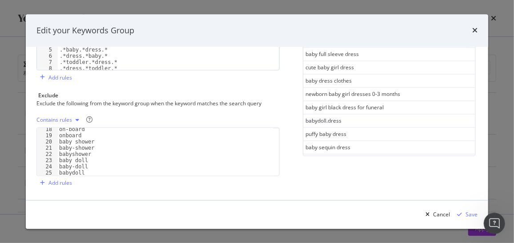
scroll to position [2420, 0]
click at [366, 183] on div "See more keywords" at bounding box center [388, 187] width 49 height 8
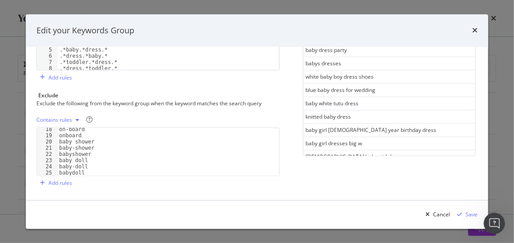
scroll to position [3078, 0]
click at [368, 192] on div "See more keywords" at bounding box center [388, 196] width 49 height 8
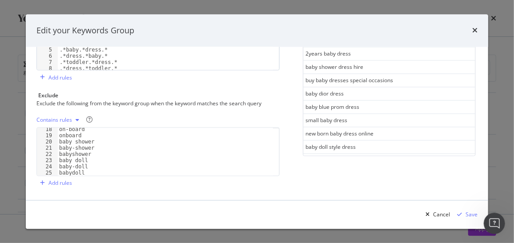
scroll to position [3736, 0]
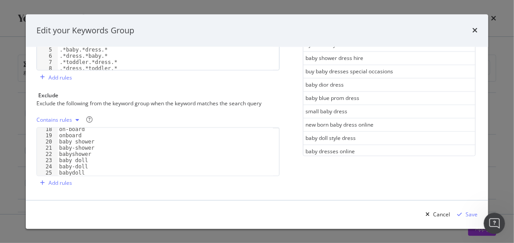
click at [365, 199] on div "See more keywords" at bounding box center [388, 204] width 49 height 10
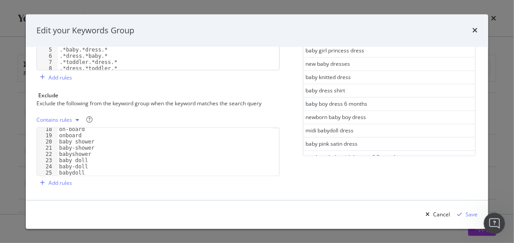
scroll to position [0, 0]
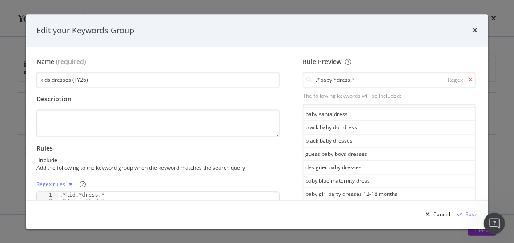
click at [468, 78] on icon "modal" at bounding box center [470, 79] width 4 height 5
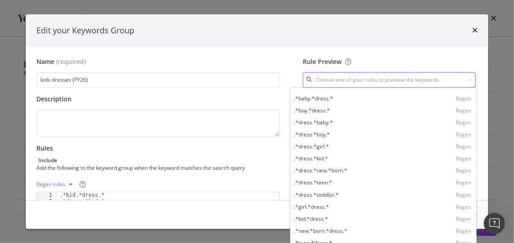
click at [444, 78] on input "modal" at bounding box center [389, 80] width 173 height 16
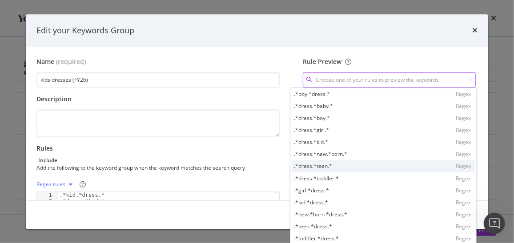
scroll to position [11, 0]
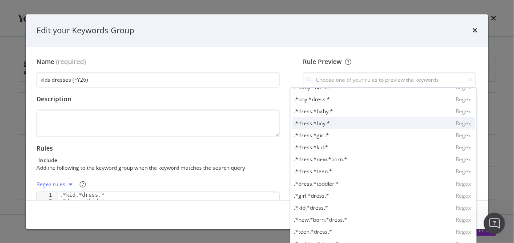
click at [337, 122] on div ".*dress.*boy.* Regex" at bounding box center [383, 123] width 183 height 12
type input ".*dress.*boy.*"
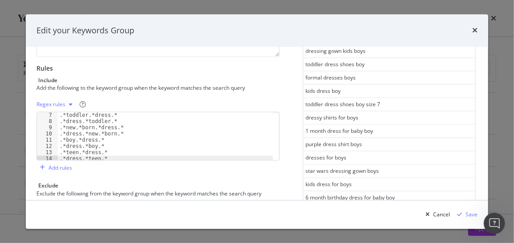
scroll to position [38, 0]
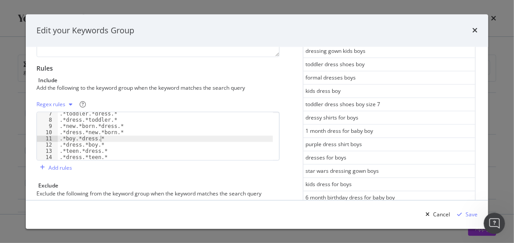
type textarea ".*boy.*dress.*"
click at [100, 139] on div ".*toddler.*dress.* .*dress.*toddler.* .*new.*born.*dress.* .*dress.*new.*born.*…" at bounding box center [165, 141] width 215 height 61
type textarea ".*boy.*dress.*"
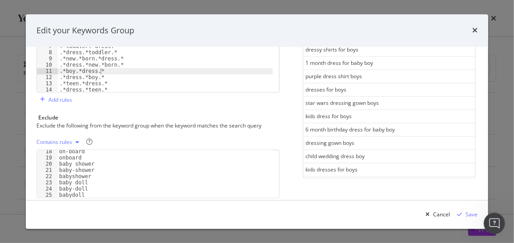
scroll to position [151, 0]
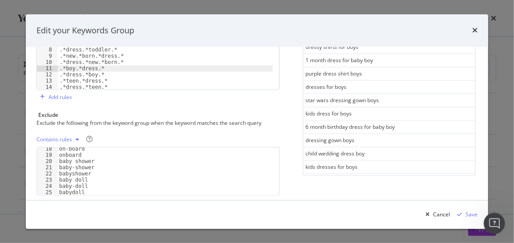
click at [365, 176] on div "See more keywords" at bounding box center [388, 180] width 49 height 8
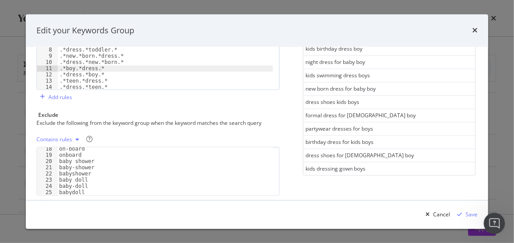
scroll to position [170, 0]
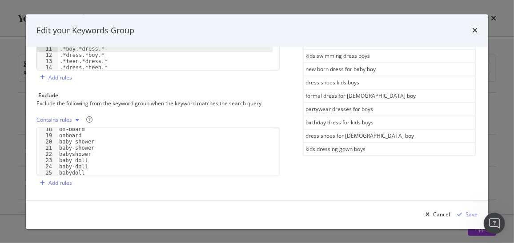
type textarea "babydoll"
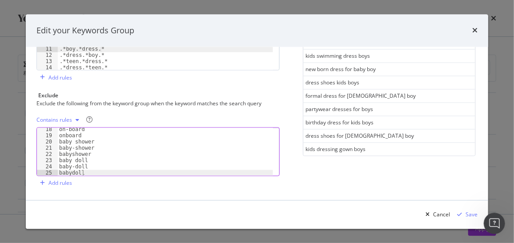
scroll to position [0, 1]
click at [86, 170] on div "on-board onboard baby shower baby-shower babyshower baby doll baby-doll babydoll" at bounding box center [165, 156] width 216 height 61
type textarea "mom"
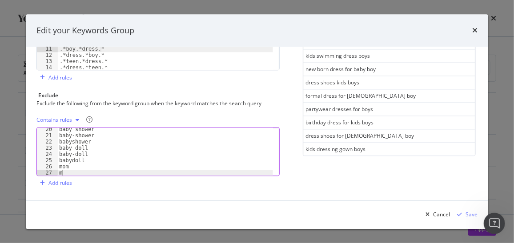
type textarea "m"
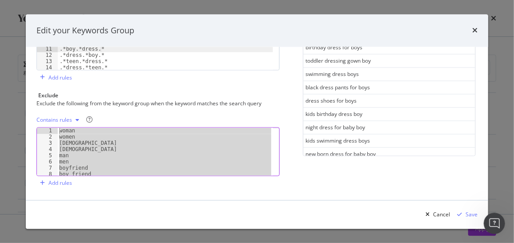
scroll to position [0, 0]
drag, startPoint x: 81, startPoint y: 173, endPoint x: 53, endPoint y: 115, distance: 64.8
click at [53, 115] on div "Contains rules babydoll 1 2 3 4 5 6 7 8 9 woman women [DEMOGRAPHIC_DATA] [DEMOG…" at bounding box center [157, 144] width 243 height 63
type textarea "woman women"
click at [464, 212] on div "modal" at bounding box center [459, 214] width 12 height 5
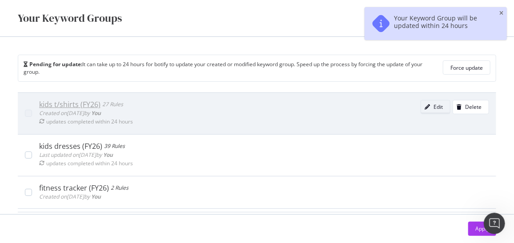
click at [433, 104] on div "Edit" at bounding box center [437, 107] width 9 height 8
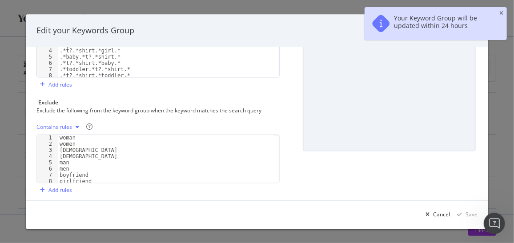
scroll to position [170, 0]
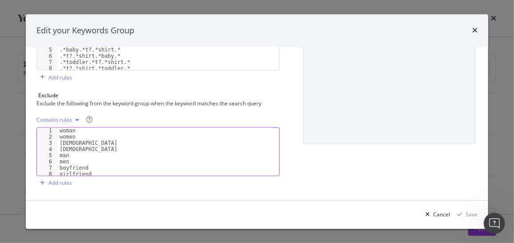
drag, startPoint x: 57, startPoint y: 127, endPoint x: 65, endPoint y: 132, distance: 9.4
click at [65, 132] on div "on board 1 2 3 4 5 6 7 8 9 woman women [DEMOGRAPHIC_DATA] [DEMOGRAPHIC_DATA] ma…" at bounding box center [157, 151] width 243 height 49
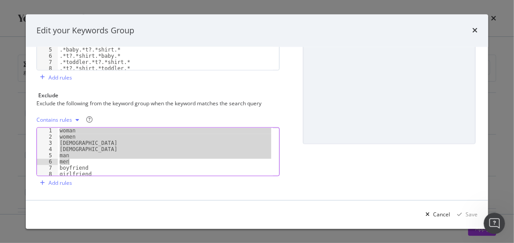
scroll to position [32, 0]
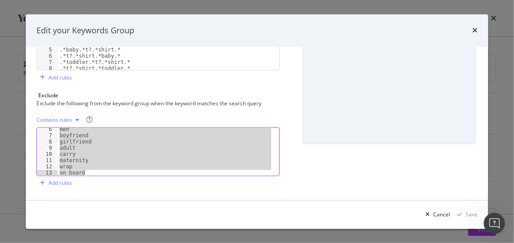
drag, startPoint x: 60, startPoint y: 128, endPoint x: 109, endPoint y: 203, distance: 89.4
click at [109, 203] on div "Edit your Keywords Group Name (required) kids t/shirts (FY26) Description Rules…" at bounding box center [257, 121] width 462 height 215
paste textarea "babydoll"
type textarea "babydoll"
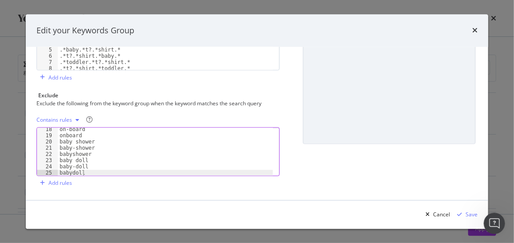
scroll to position [107, 0]
click at [471, 214] on div "Save" at bounding box center [471, 215] width 12 height 8
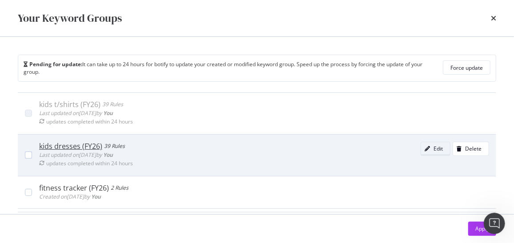
click at [421, 149] on div "modal" at bounding box center [427, 148] width 12 height 5
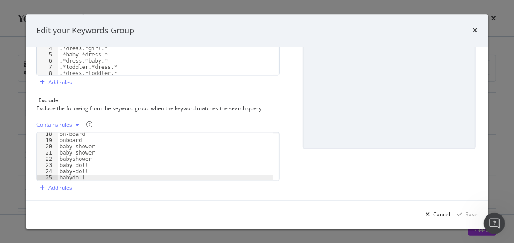
scroll to position [170, 0]
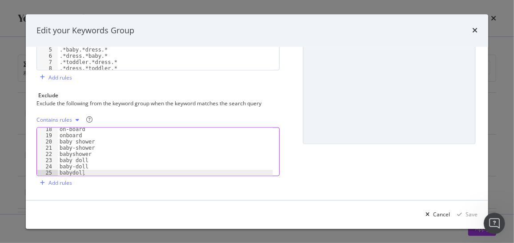
click at [88, 170] on div "on-board onboard baby shower baby-shower babyshower baby doll baby-doll babydoll" at bounding box center [165, 156] width 215 height 61
click at [87, 168] on div "on-board onboard baby shower baby-shower babyshower baby doll baby-doll babydoll" at bounding box center [165, 156] width 215 height 61
click at [88, 171] on div "on-board onboard baby shower baby-shower babyshower baby doll baby-doll babydoll" at bounding box center [165, 156] width 215 height 61
type textarea "babydoll"
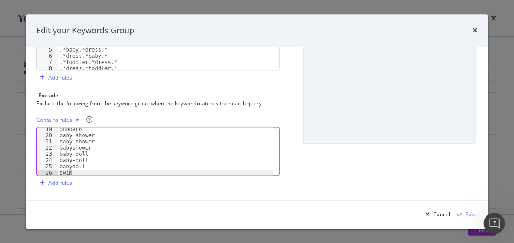
scroll to position [0, 0]
type textarea "swim"
click at [465, 210] on div "Save" at bounding box center [465, 214] width 24 height 13
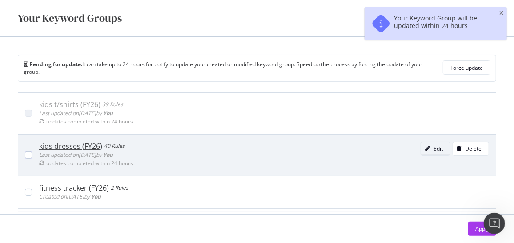
click at [433, 145] on div "Edit" at bounding box center [437, 149] width 9 height 8
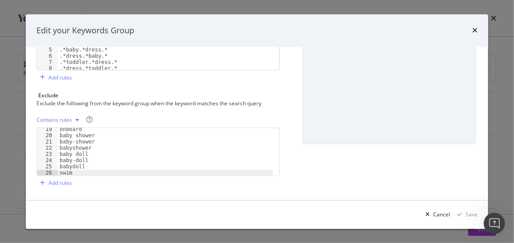
scroll to position [113, 0]
click at [431, 211] on div "Cancel" at bounding box center [436, 214] width 28 height 13
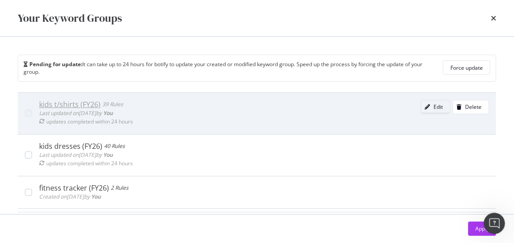
click at [433, 106] on div "Edit" at bounding box center [437, 107] width 9 height 8
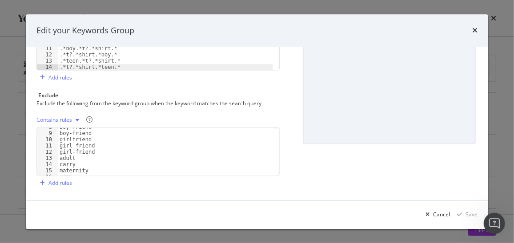
scroll to position [107, 0]
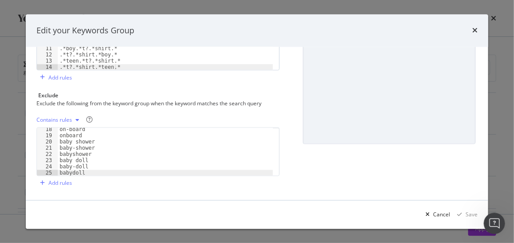
type textarea "babydoll"
click at [87, 172] on div "on-board onboard baby shower baby-shower babyshower baby doll baby-doll babydoll" at bounding box center [165, 156] width 215 height 61
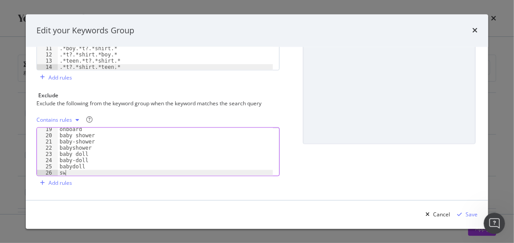
scroll to position [0, 0]
type textarea "swim"
type textarea "sweat"
click at [461, 213] on icon "modal" at bounding box center [459, 214] width 5 height 5
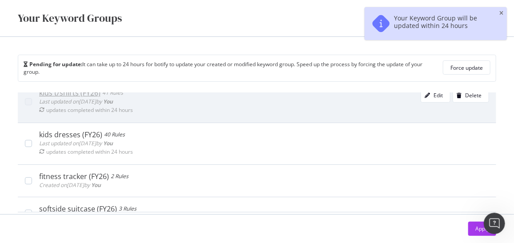
scroll to position [0, 0]
